Goal: Information Seeking & Learning: Learn about a topic

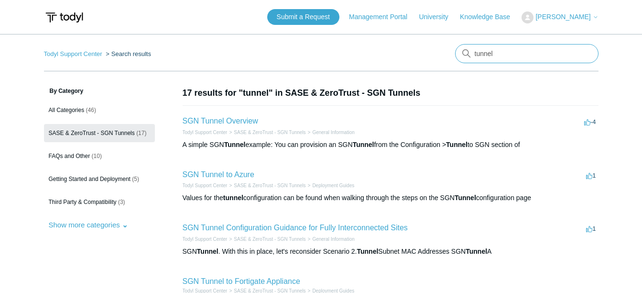
drag, startPoint x: 507, startPoint y: 57, endPoint x: 421, endPoint y: 45, distance: 86.5
click at [421, 45] on nav "Todyl Support Center Search results tunnel" at bounding box center [321, 57] width 555 height 27
type input "dns when internal"
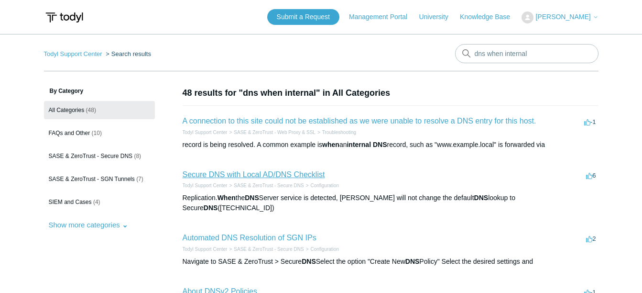
click at [301, 176] on link "Secure DNS with Local AD/DNS Checklist" at bounding box center [254, 174] width 143 height 8
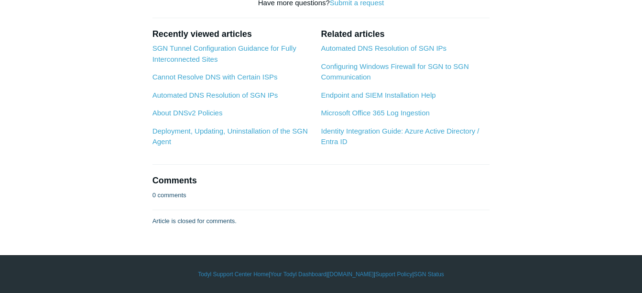
scroll to position [1840, 0]
click at [397, 52] on link "Automated DNS Resolution of SGN IPs" at bounding box center [384, 48] width 126 height 8
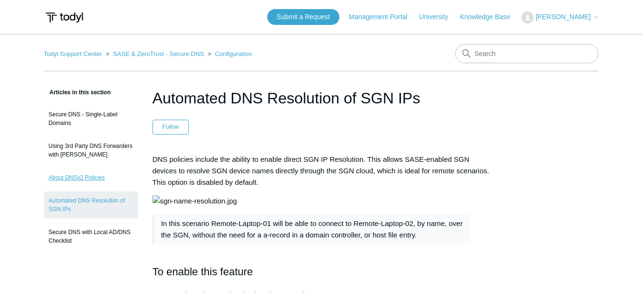
click at [69, 179] on link "About DNSv2 Policies" at bounding box center [91, 177] width 94 height 18
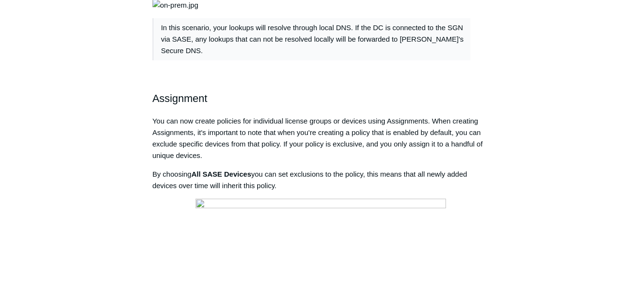
scroll to position [1057, 0]
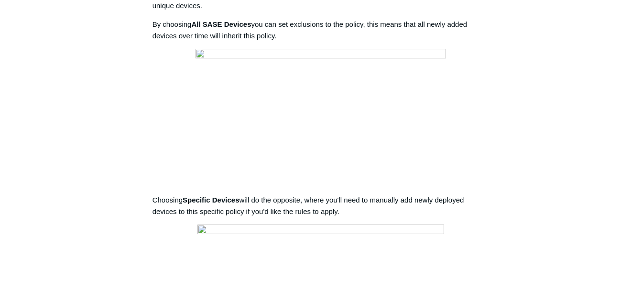
scroll to position [1200, 0]
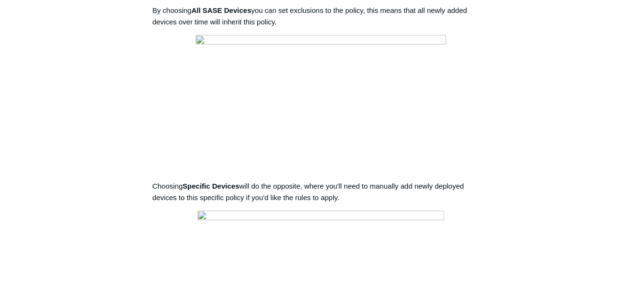
click at [571, 174] on div "Articles in this section Secure DNS - Single-Label Domains Using 3rd Party DNS …" at bounding box center [321, 176] width 555 height 2581
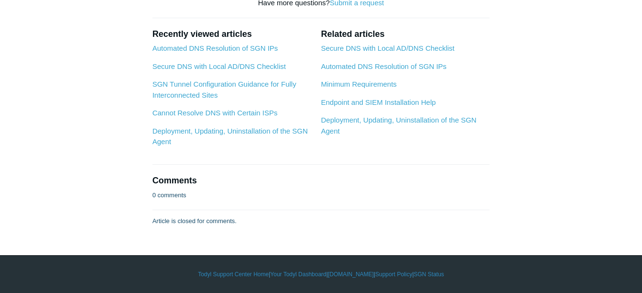
scroll to position [3395, 0]
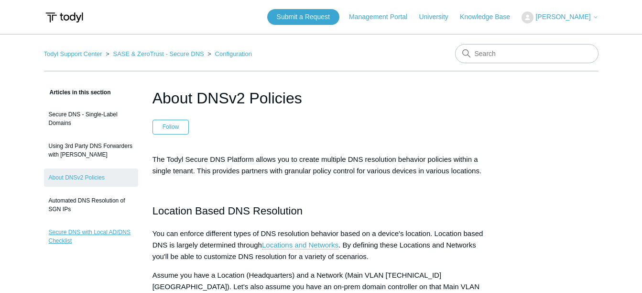
click at [111, 232] on link "Secure DNS with Local AD/DNS Checklist" at bounding box center [91, 236] width 94 height 27
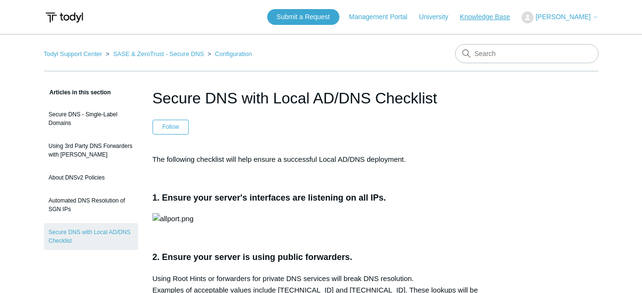
click at [485, 15] on link "Knowledge Base" at bounding box center [490, 17] width 60 height 10
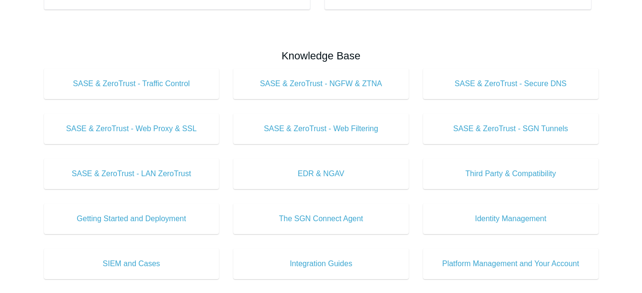
scroll to position [287, 0]
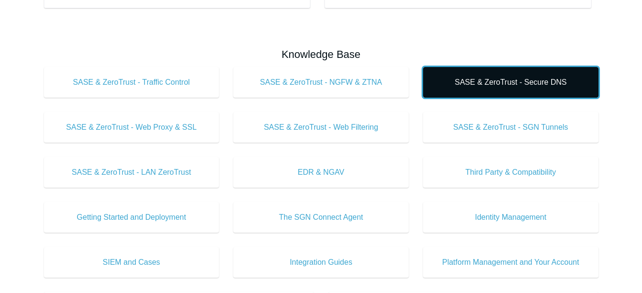
click at [564, 77] on span "SASE & ZeroTrust - Secure DNS" at bounding box center [511, 82] width 147 height 11
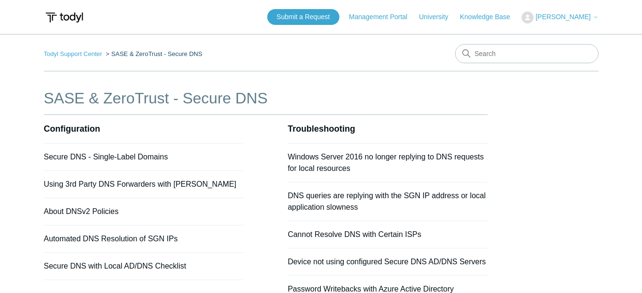
click at [54, 276] on li "Secure DNS with Local AD/DNS Checklist" at bounding box center [144, 266] width 200 height 27
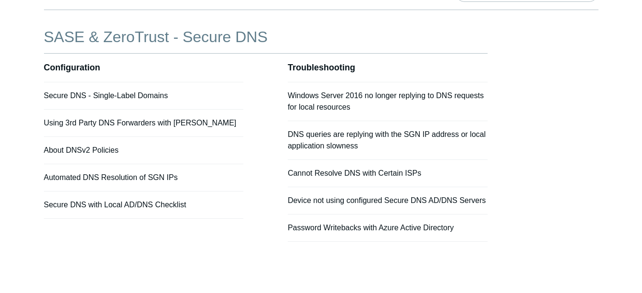
scroll to position [62, 0]
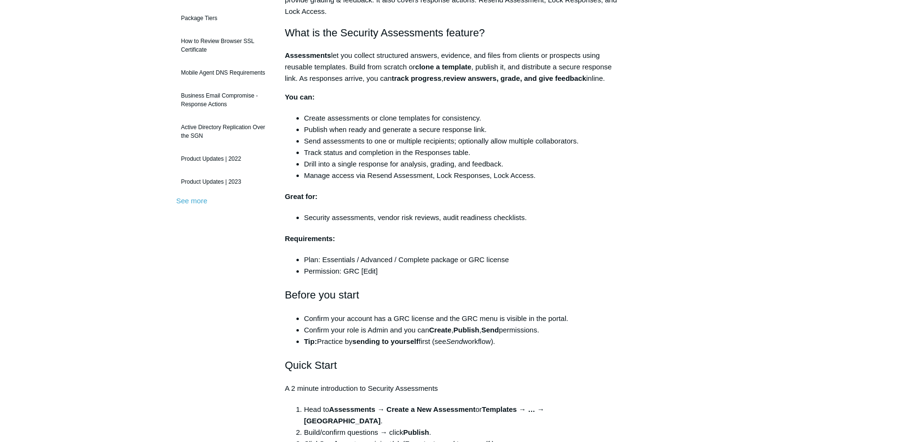
scroll to position [185, 0]
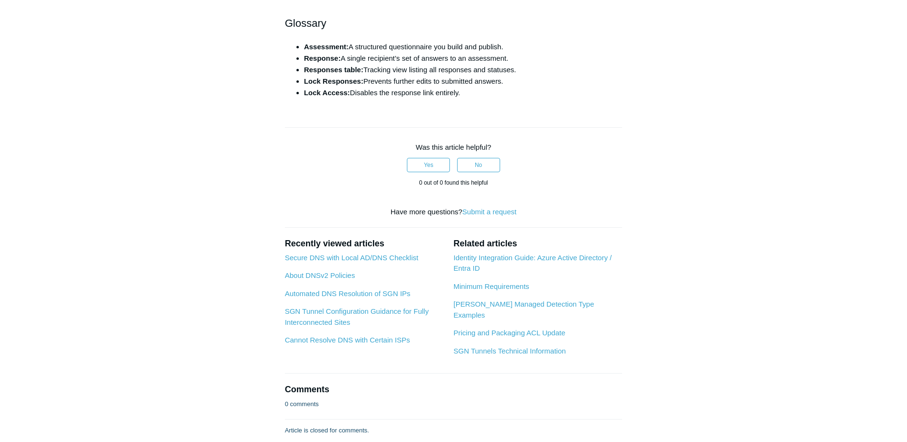
scroll to position [2160, 0]
